Goal: Entertainment & Leisure: Consume media (video, audio)

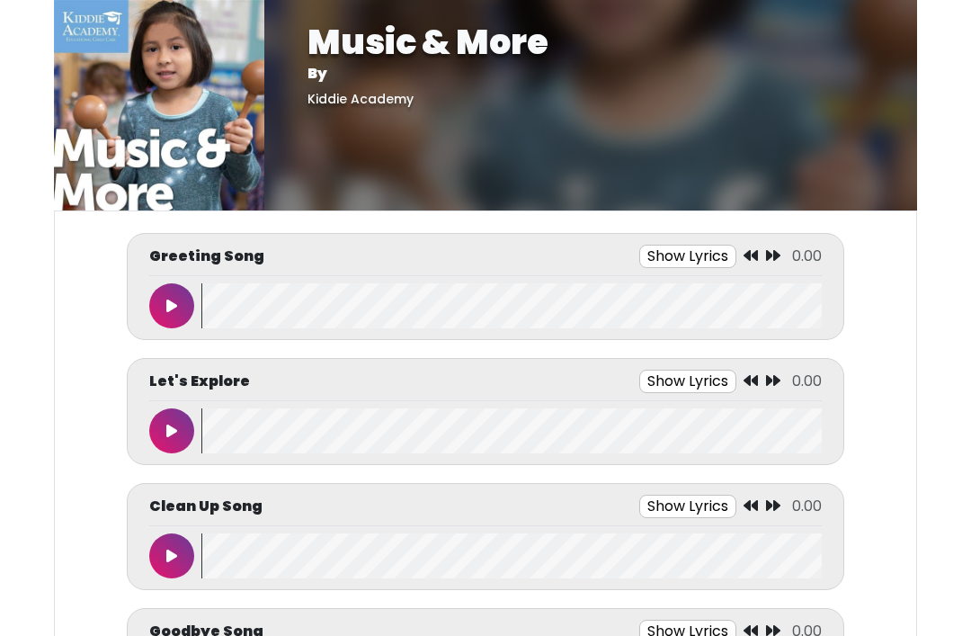
click at [162, 307] on button at bounding box center [171, 305] width 45 height 45
click at [175, 299] on icon at bounding box center [171, 306] width 9 height 14
click at [178, 302] on button at bounding box center [171, 305] width 45 height 45
click at [757, 252] on div "0:16 / 1:19" at bounding box center [769, 256] width 106 height 22
click at [652, 255] on button "Show Lyrics" at bounding box center [659, 256] width 97 height 23
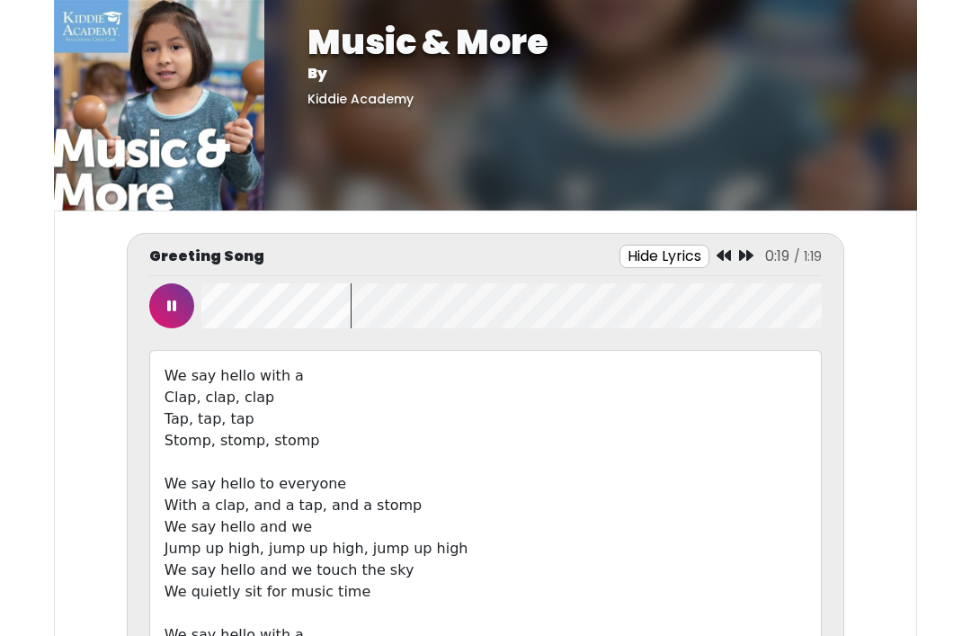
click at [177, 303] on button at bounding box center [171, 305] width 45 height 45
click at [189, 292] on button at bounding box center [171, 305] width 45 height 45
click at [169, 302] on icon at bounding box center [171, 306] width 9 height 14
click at [172, 295] on button at bounding box center [171, 305] width 45 height 45
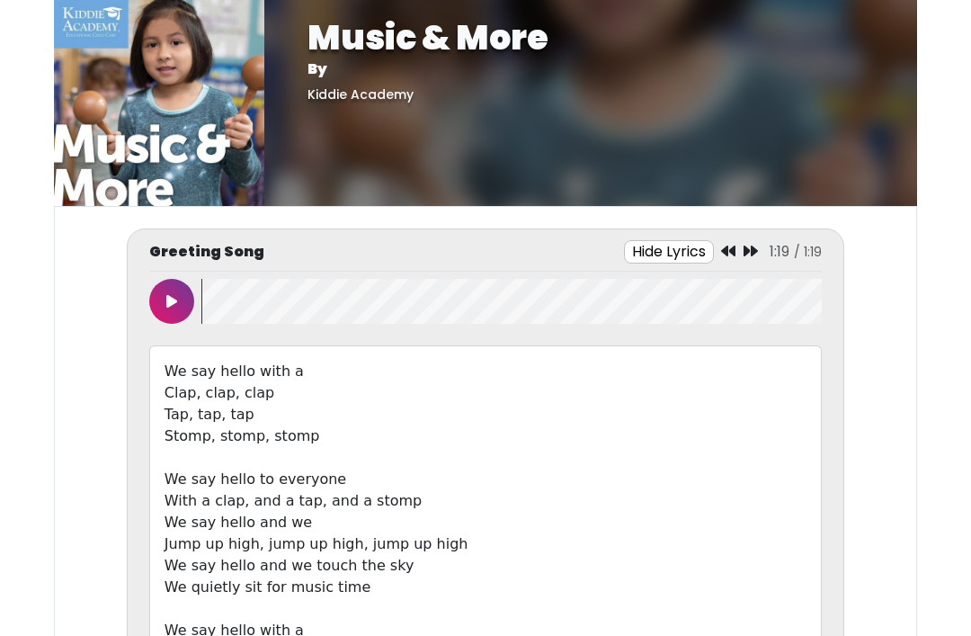
click at [177, 299] on button at bounding box center [171, 301] width 45 height 45
click at [183, 286] on button at bounding box center [171, 301] width 45 height 45
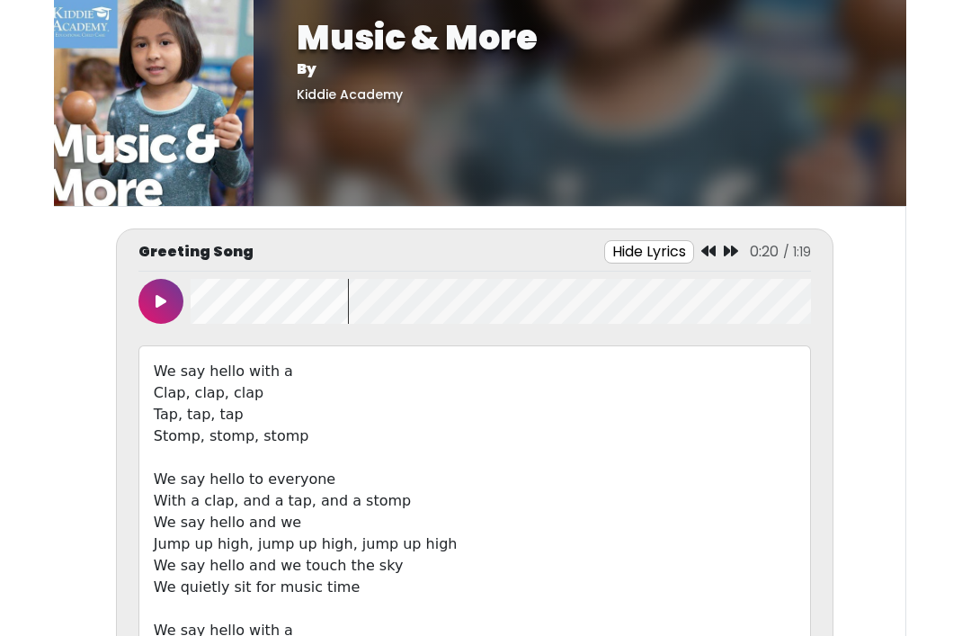
scroll to position [0, 3]
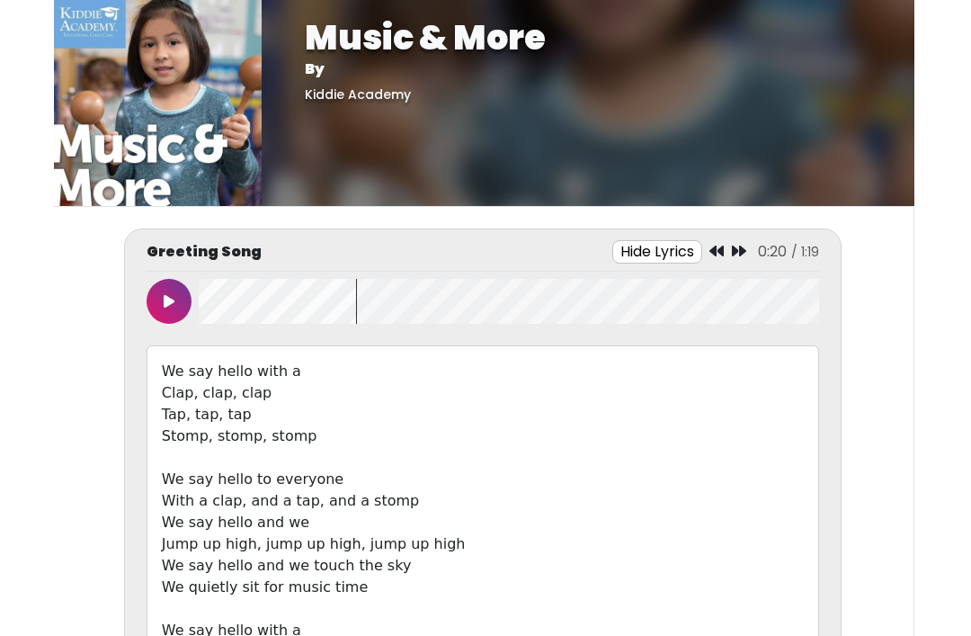
click at [719, 245] on icon at bounding box center [717, 251] width 14 height 14
click at [728, 241] on div "0:20 / 1:19" at bounding box center [765, 252] width 110 height 22
click at [724, 245] on icon at bounding box center [717, 251] width 14 height 14
click at [720, 248] on icon at bounding box center [717, 251] width 14 height 14
click at [162, 288] on button at bounding box center [169, 301] width 45 height 45
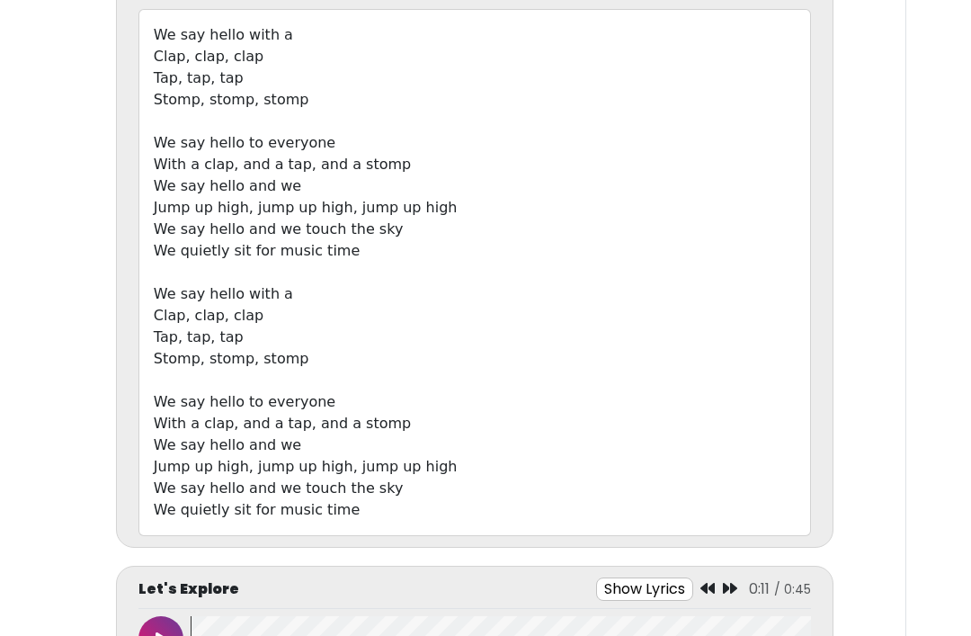
scroll to position [347, 0]
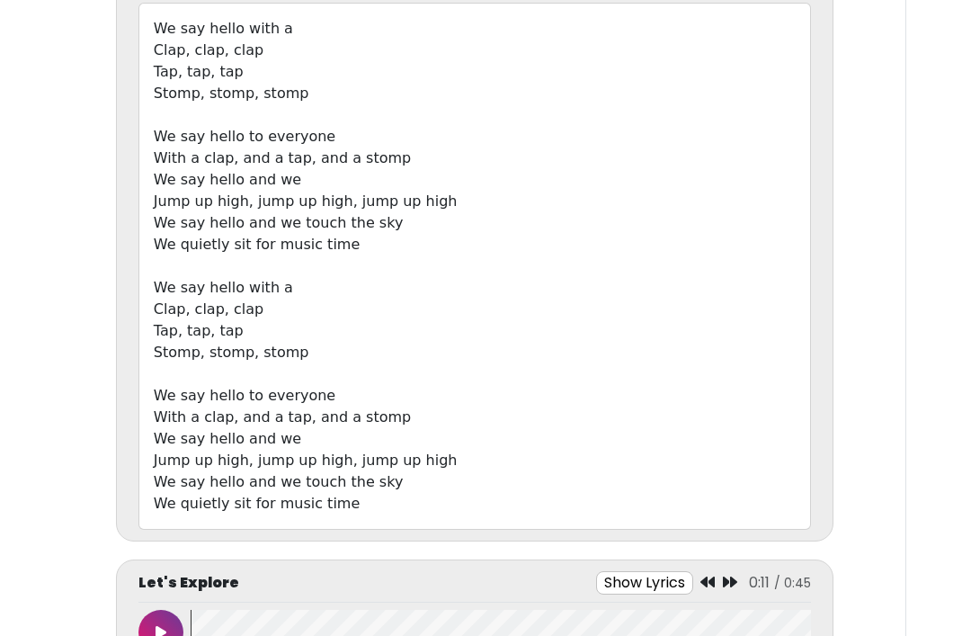
click at [162, 626] on icon at bounding box center [161, 632] width 11 height 14
click at [166, 629] on button at bounding box center [160, 632] width 45 height 45
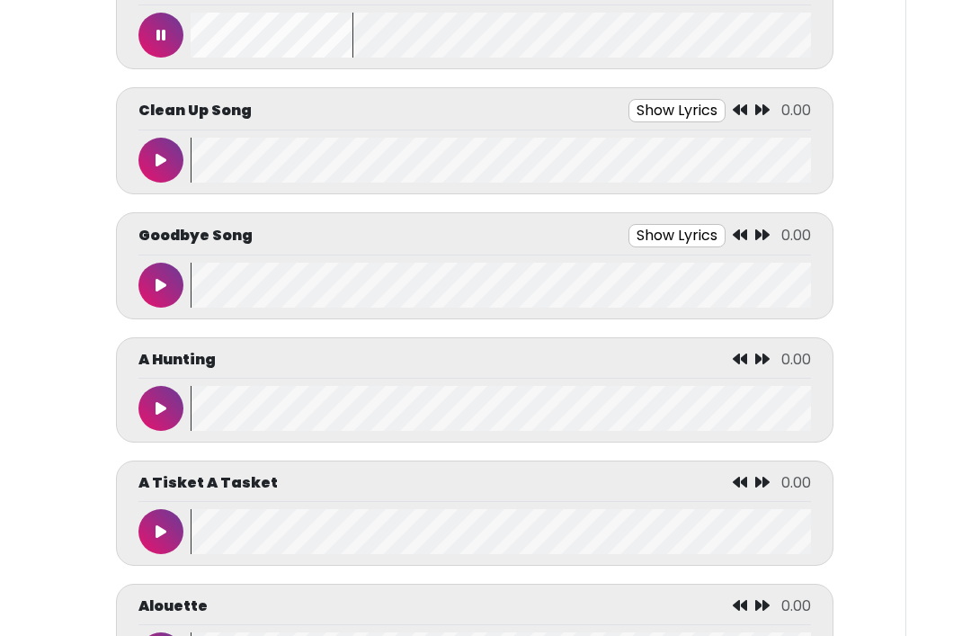
scroll to position [948, 0]
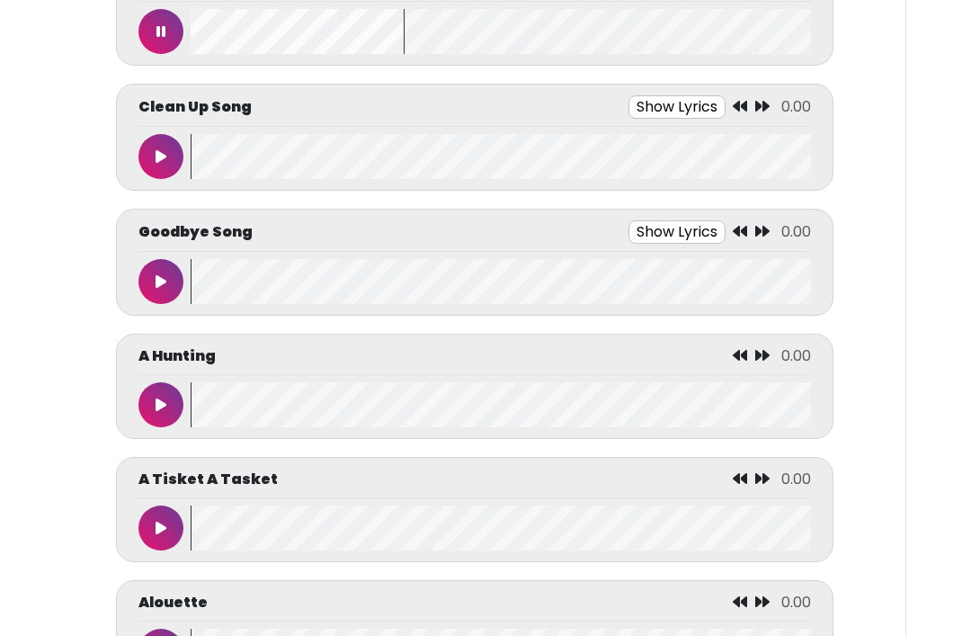
click at [165, 282] on icon at bounding box center [161, 281] width 11 height 14
click at [165, 281] on button at bounding box center [160, 281] width 45 height 45
click at [165, 281] on icon at bounding box center [161, 281] width 11 height 14
click at [633, 223] on button "Show Lyrics" at bounding box center [635, 231] width 97 height 23
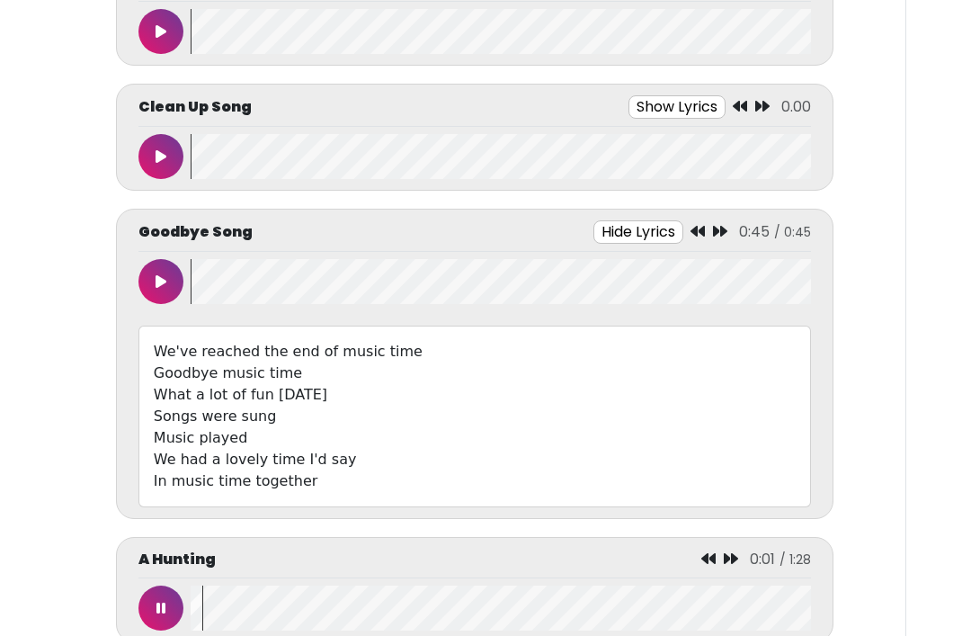
click at [163, 617] on button at bounding box center [160, 607] width 45 height 45
click at [705, 225] on icon at bounding box center [698, 231] width 14 height 14
click at [695, 237] on icon at bounding box center [698, 231] width 14 height 14
click at [694, 233] on icon at bounding box center [698, 231] width 14 height 14
click at [169, 283] on button at bounding box center [160, 281] width 45 height 45
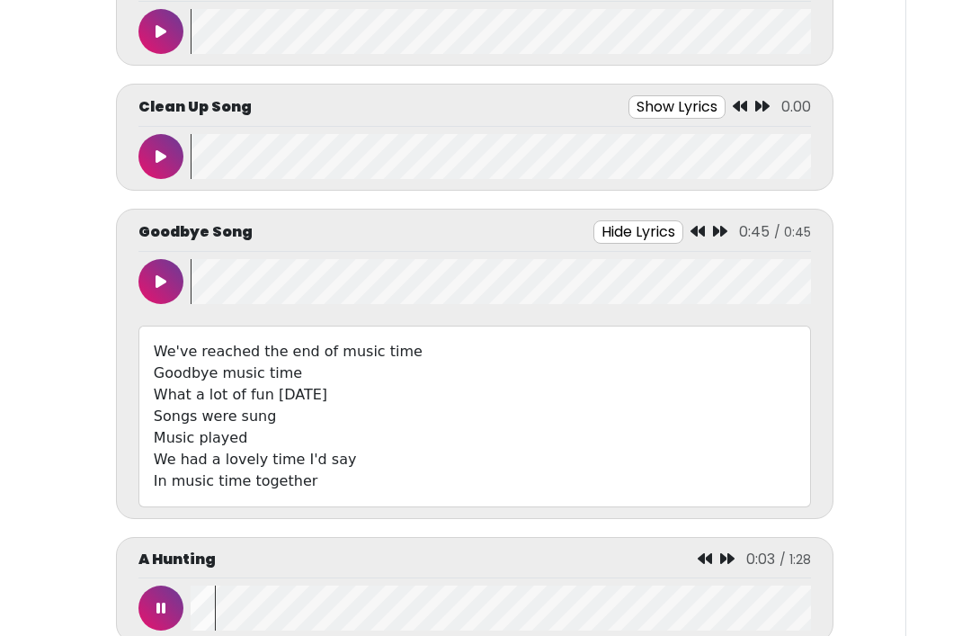
click at [160, 602] on icon at bounding box center [160, 608] width 9 height 14
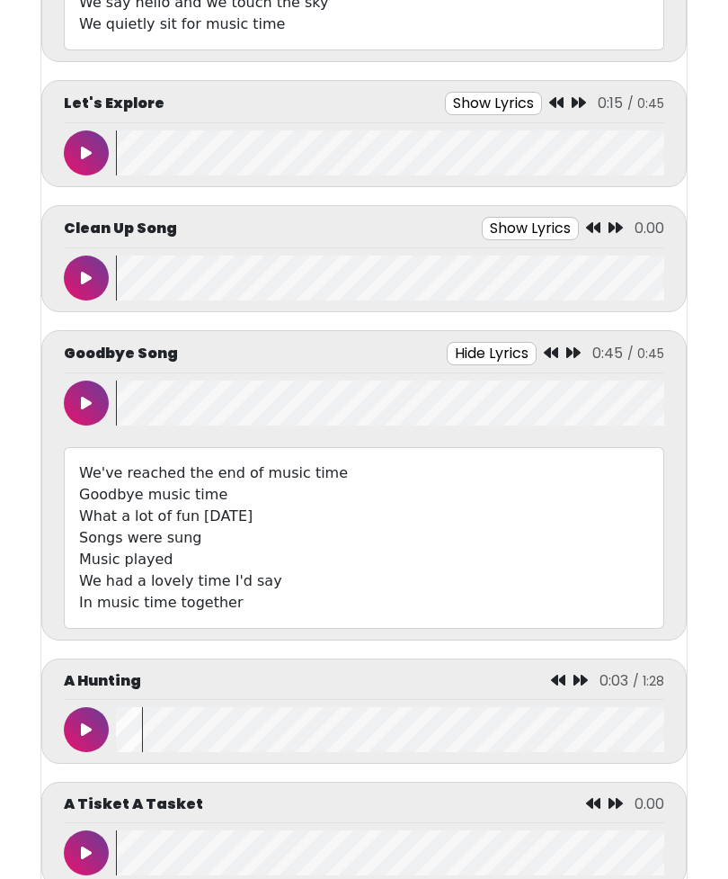
scroll to position [758, 0]
